Goal: Register for event/course

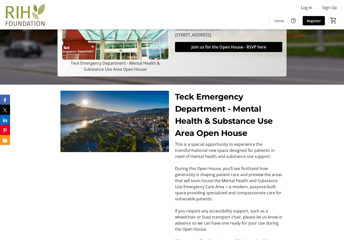
scroll to position [9, 0]
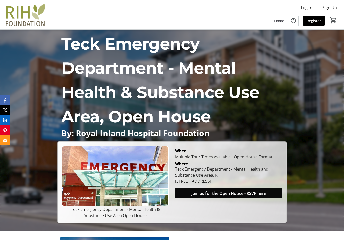
click at [258, 196] on span "Join us for the Open House - RSVP here" at bounding box center [229, 193] width 75 height 6
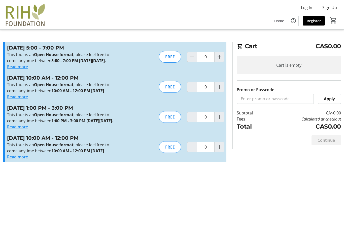
click at [21, 130] on button "Read more" at bounding box center [17, 127] width 21 height 6
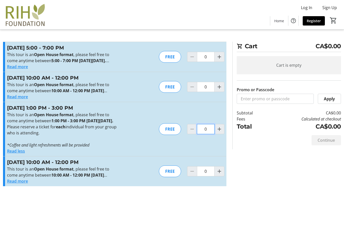
click at [207, 134] on input "0" at bounding box center [206, 129] width 18 height 10
type input "1"
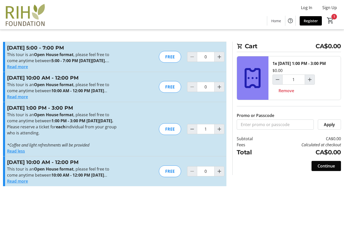
click at [331, 166] on span "Continue" at bounding box center [326, 166] width 17 height 6
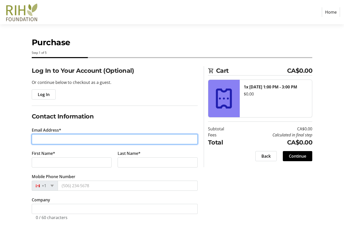
click at [49, 134] on input "Email Address*" at bounding box center [115, 139] width 166 height 10
type input "[EMAIL_ADDRESS][DOMAIN_NAME]"
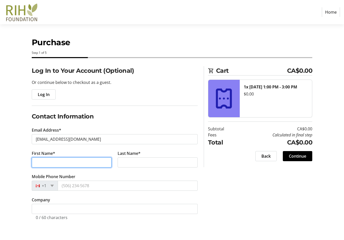
type input "[PERSON_NAME]"
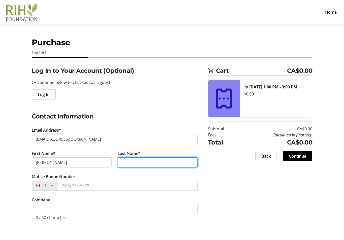
type input "[PERSON_NAME]"
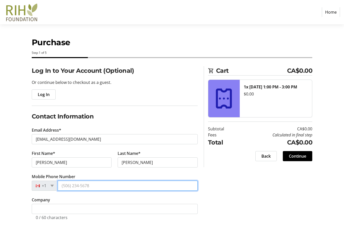
click at [81, 180] on input "Mobile Phone Number" at bounding box center [128, 185] width 140 height 10
type input "[PHONE_NUMBER]"
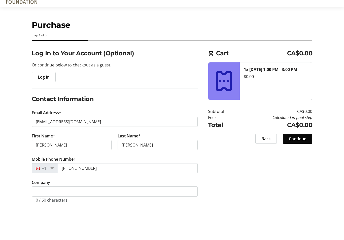
click at [297, 150] on span at bounding box center [298, 156] width 30 height 12
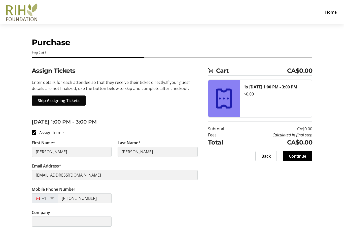
click at [77, 97] on span "Skip Assigning Tickets" at bounding box center [59, 100] width 42 height 6
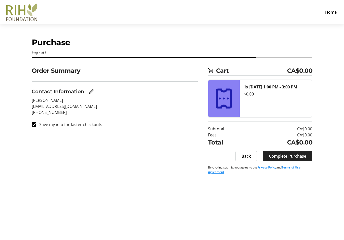
click at [301, 152] on span at bounding box center [287, 156] width 49 height 12
